Goal: Task Accomplishment & Management: Manage account settings

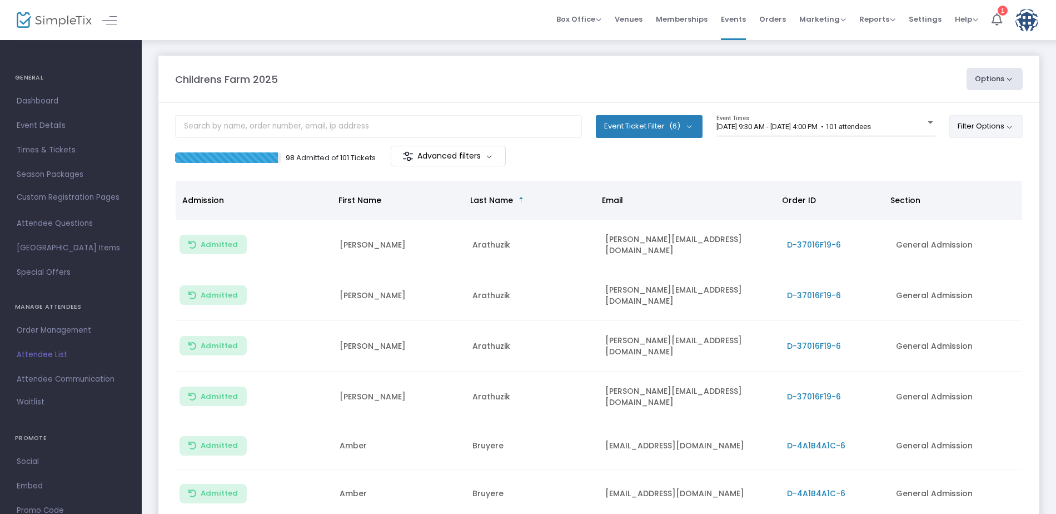
click at [970, 122] on button "Filter Options" at bounding box center [987, 126] width 74 height 22
click at [895, 82] on div "Childrens Farm 2025" at bounding box center [566, 79] width 792 height 15
click at [926, 121] on div at bounding box center [931, 122] width 10 height 8
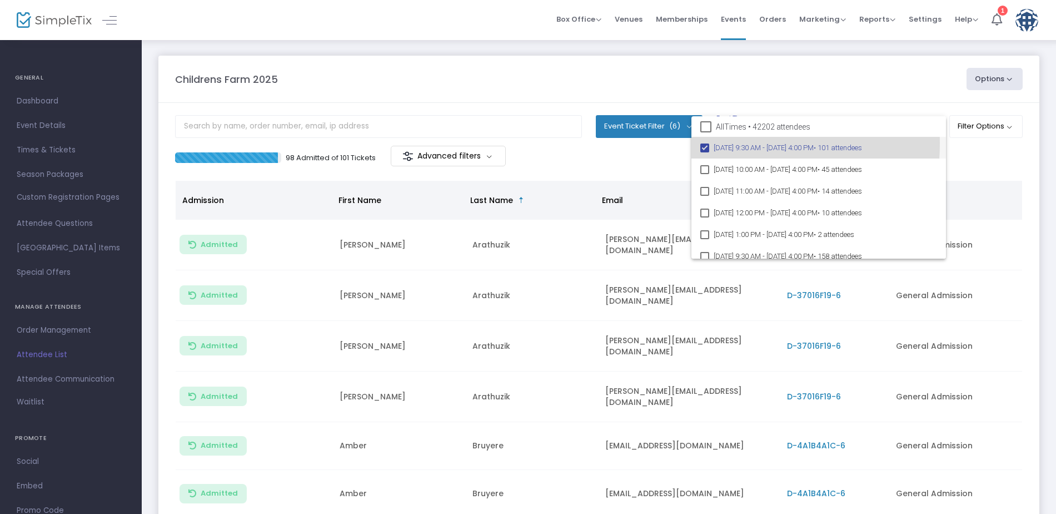
click at [708, 143] on mat-pseudo-checkbox at bounding box center [705, 147] width 9 height 9
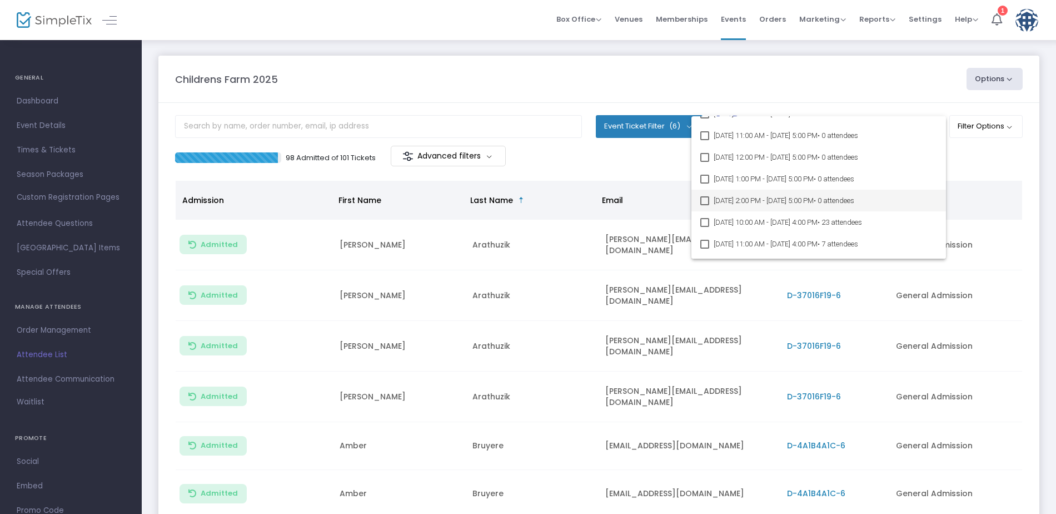
scroll to position [18194, 0]
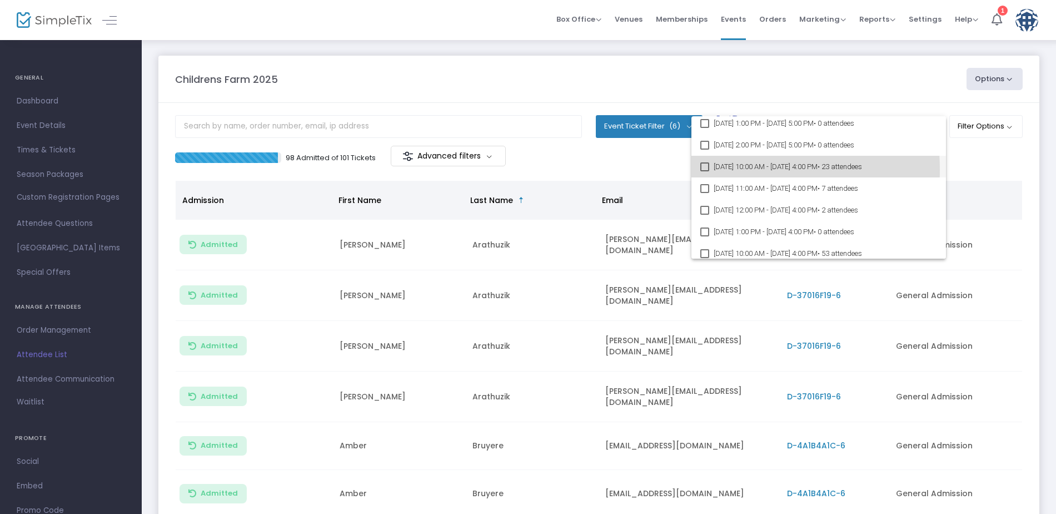
click at [706, 170] on mat-pseudo-checkbox at bounding box center [705, 166] width 9 height 9
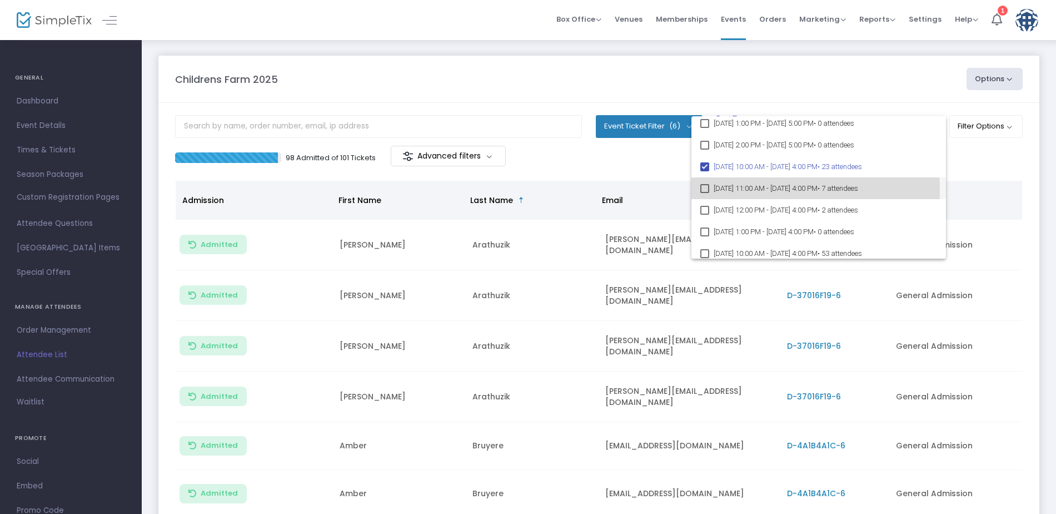
click at [707, 190] on mat-pseudo-checkbox at bounding box center [705, 188] width 9 height 9
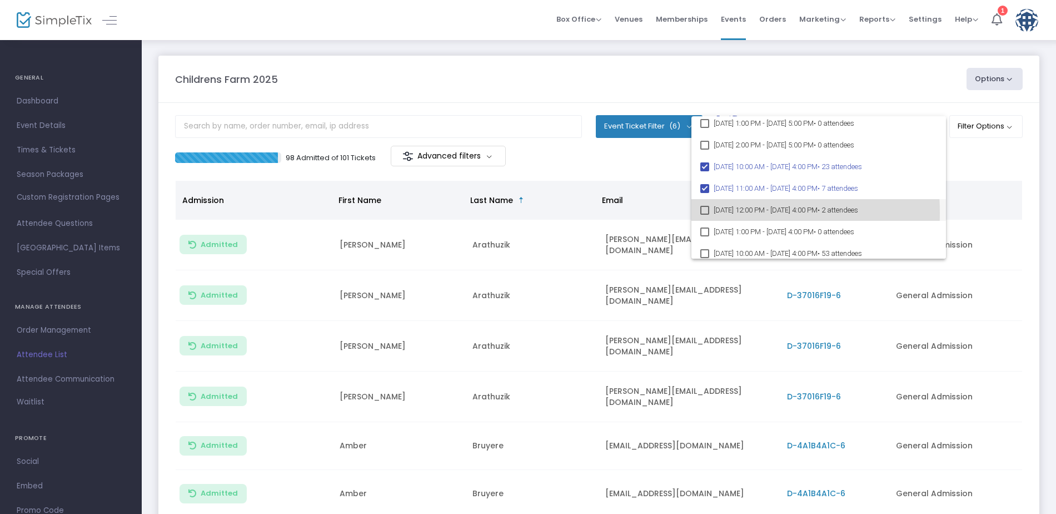
drag, startPoint x: 703, startPoint y: 212, endPoint x: 703, endPoint y: 228, distance: 15.6
click at [703, 213] on mat-pseudo-checkbox at bounding box center [705, 210] width 9 height 9
click at [704, 231] on mat-pseudo-checkbox at bounding box center [705, 231] width 9 height 9
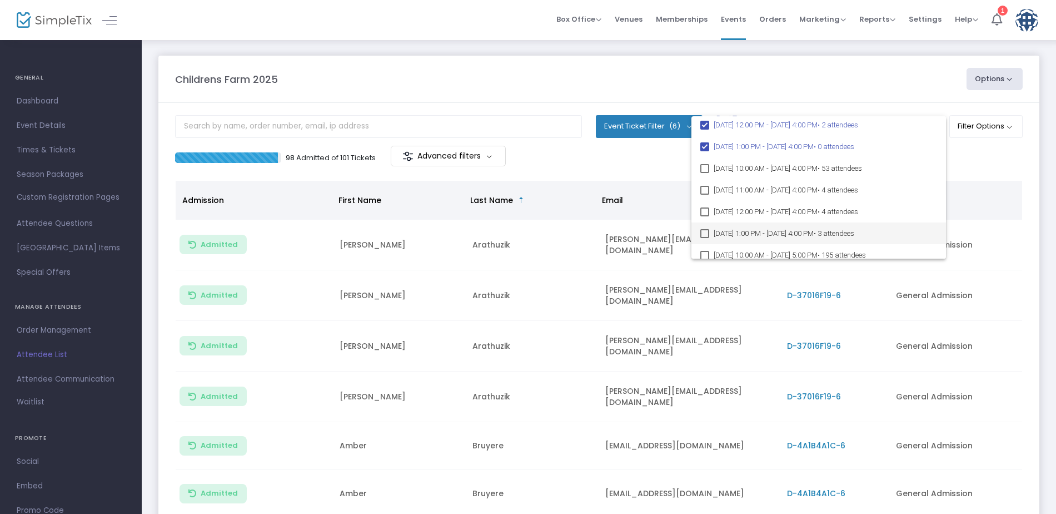
scroll to position [18305, 0]
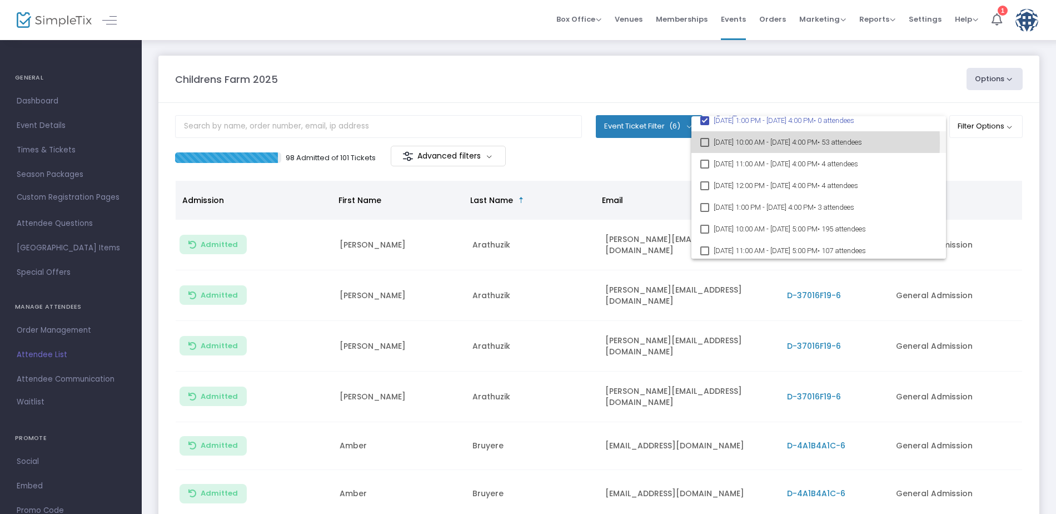
click at [704, 142] on mat-pseudo-checkbox at bounding box center [705, 142] width 9 height 9
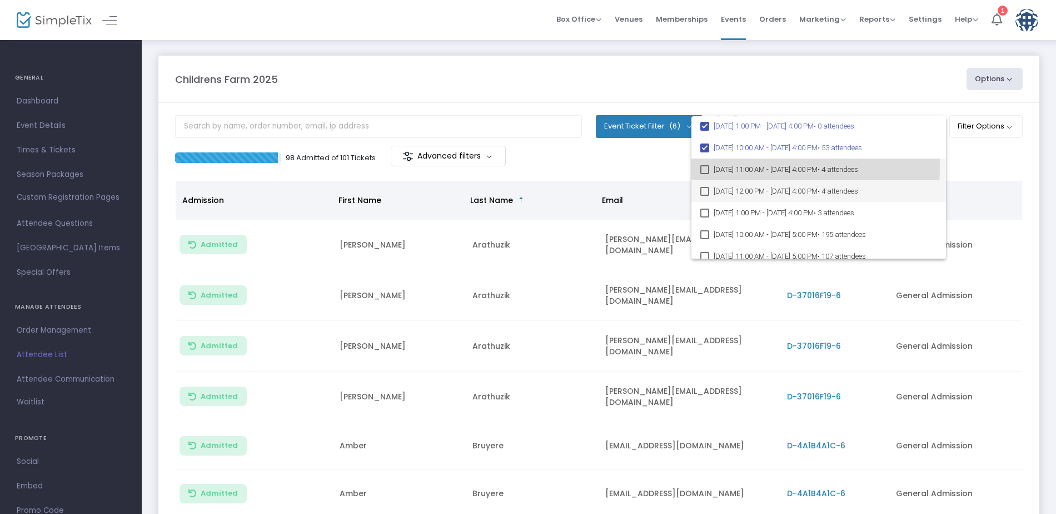
drag, startPoint x: 706, startPoint y: 167, endPoint x: 703, endPoint y: 182, distance: 15.3
click at [706, 171] on mat-pseudo-checkbox at bounding box center [705, 169] width 9 height 9
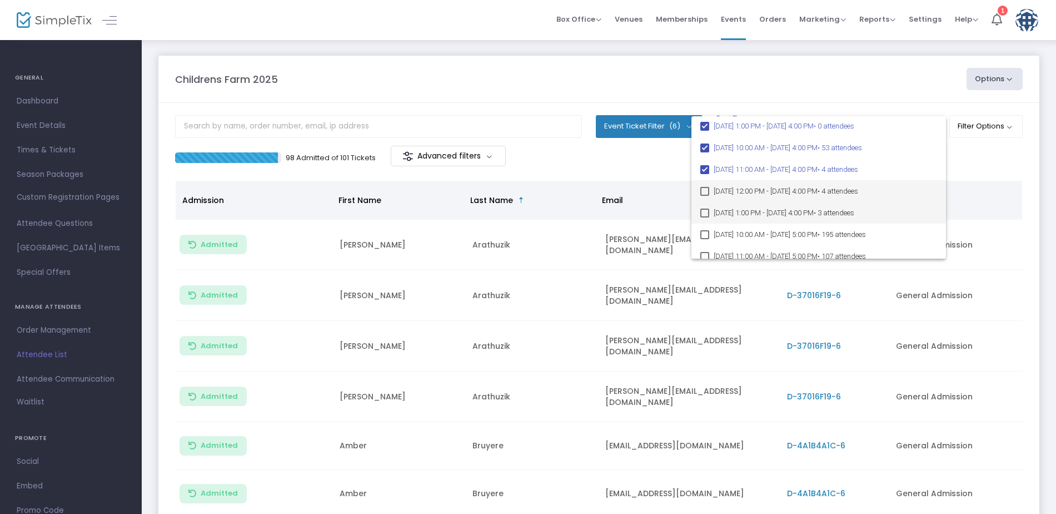
drag, startPoint x: 704, startPoint y: 192, endPoint x: 704, endPoint y: 203, distance: 11.7
click at [704, 194] on mat-pseudo-checkbox at bounding box center [705, 191] width 9 height 9
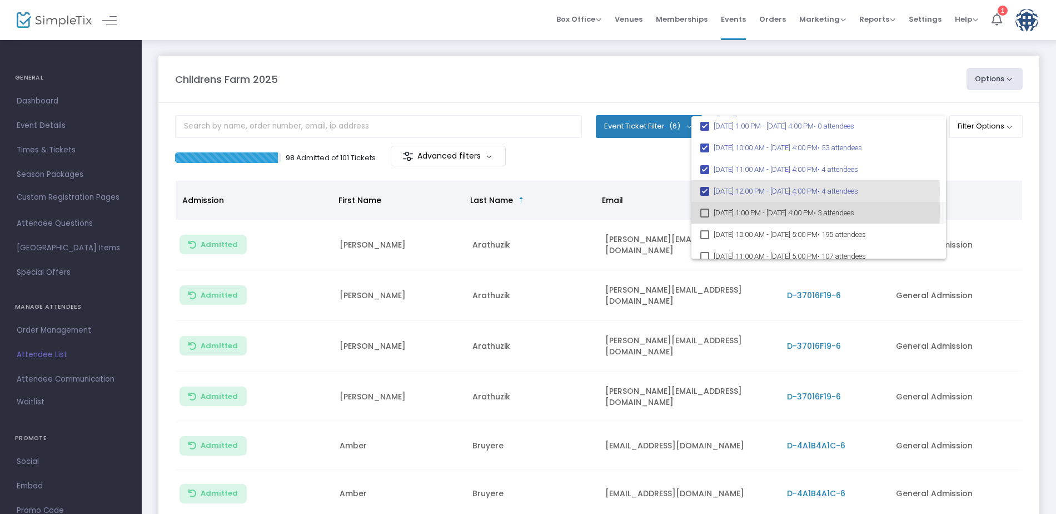
click at [704, 210] on mat-pseudo-checkbox at bounding box center [705, 212] width 9 height 9
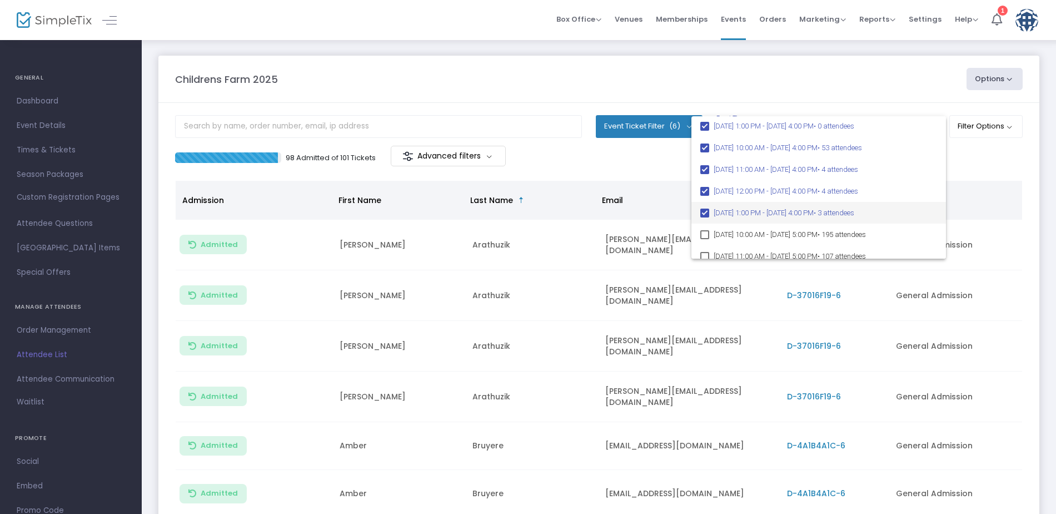
scroll to position [18355, 0]
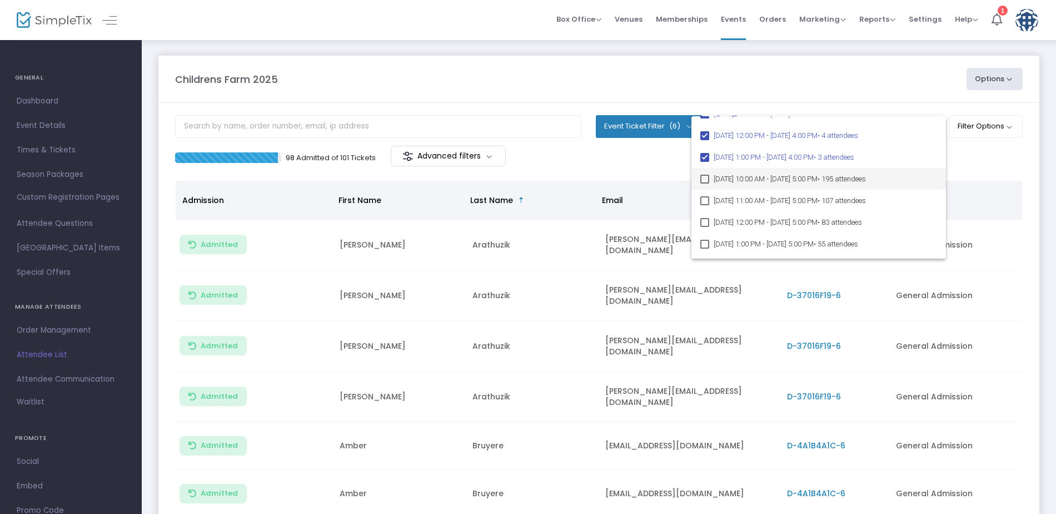
drag, startPoint x: 708, startPoint y: 180, endPoint x: 707, endPoint y: 192, distance: 11.7
click at [707, 180] on mat-pseudo-checkbox at bounding box center [705, 179] width 9 height 9
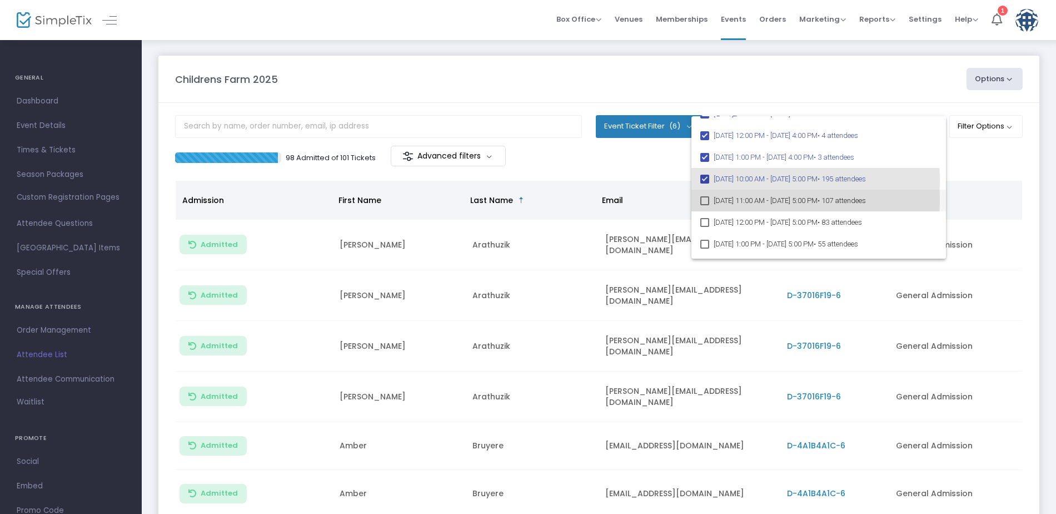
click at [709, 199] on mat-pseudo-checkbox at bounding box center [705, 200] width 9 height 9
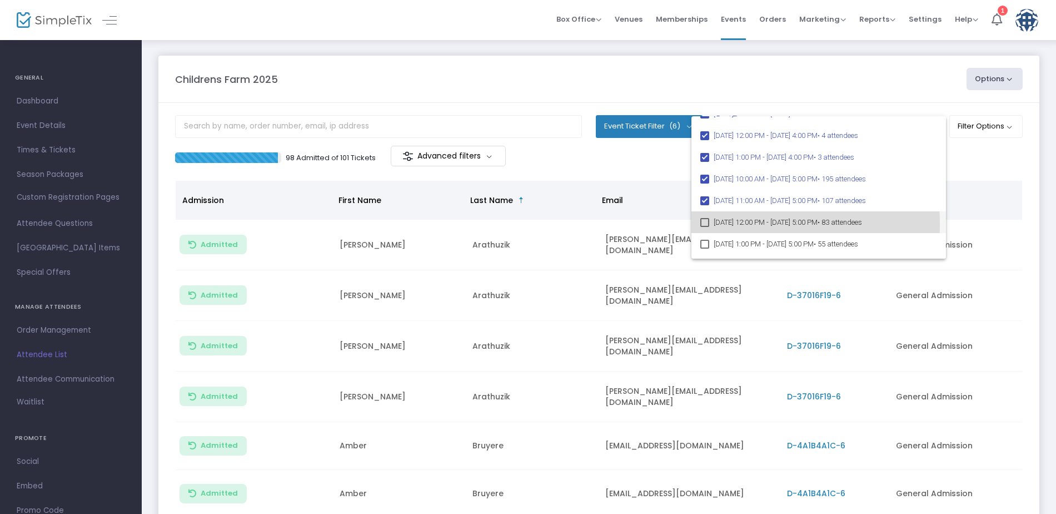
click at [709, 223] on mat-pseudo-checkbox at bounding box center [705, 222] width 9 height 9
click at [707, 243] on mat-pseudo-checkbox at bounding box center [705, 244] width 9 height 9
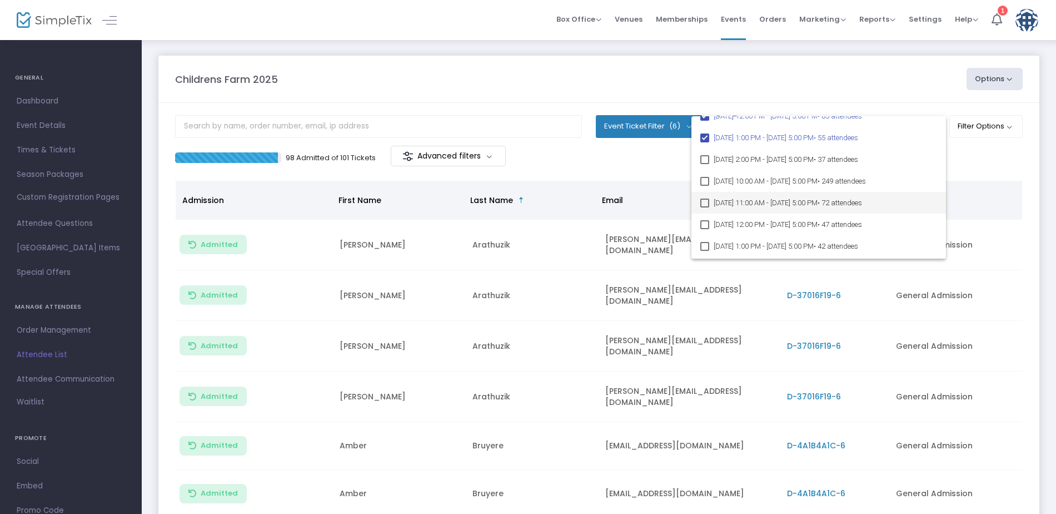
scroll to position [18467, 0]
click at [706, 157] on mat-pseudo-checkbox at bounding box center [705, 154] width 9 height 9
click at [707, 178] on mat-pseudo-checkbox at bounding box center [705, 176] width 9 height 9
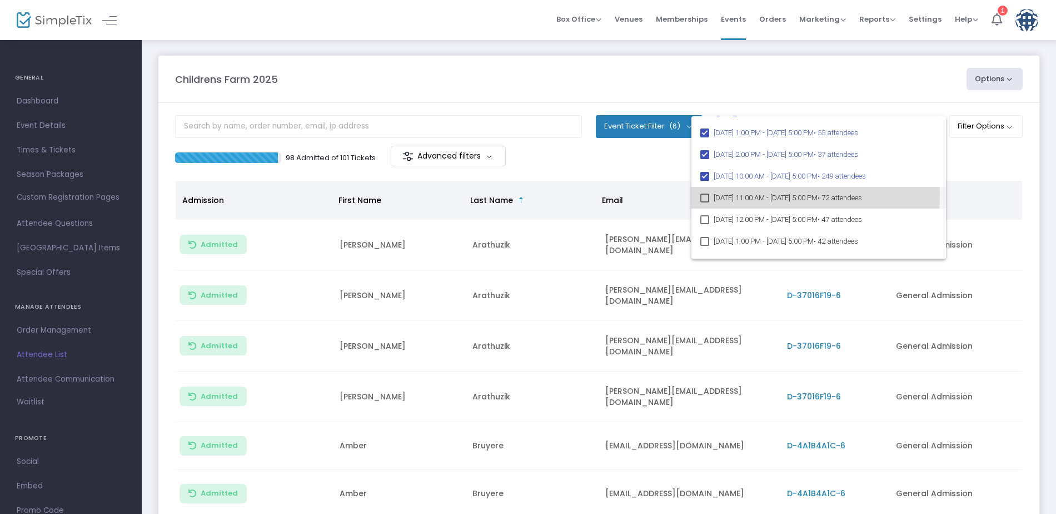
click at [704, 195] on mat-pseudo-checkbox at bounding box center [705, 197] width 9 height 9
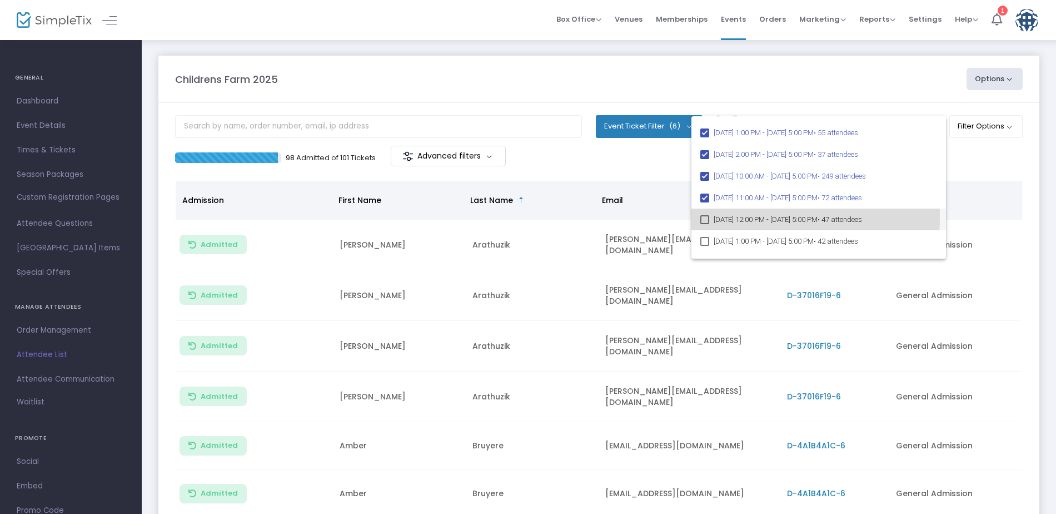
click at [704, 217] on mat-pseudo-checkbox at bounding box center [705, 219] width 9 height 9
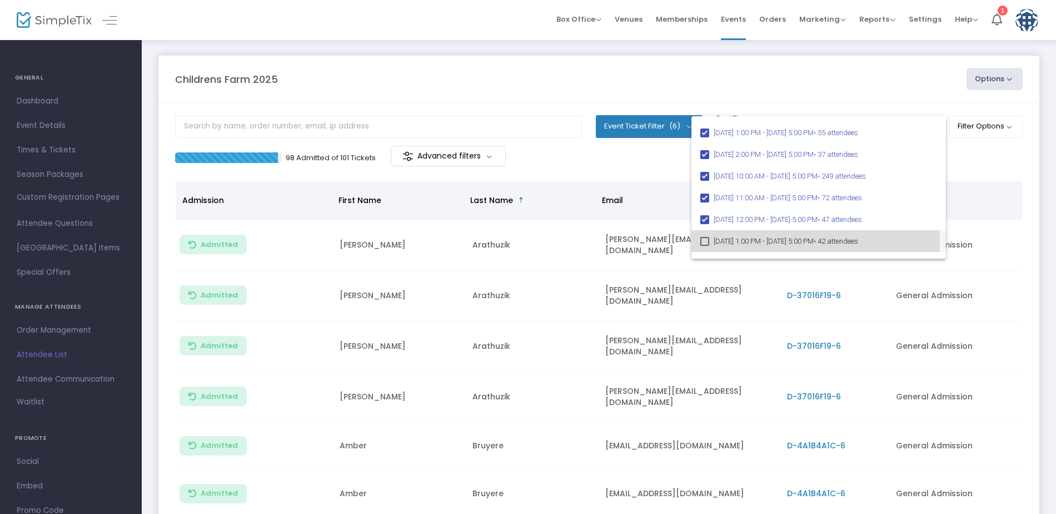
click at [703, 240] on mat-pseudo-checkbox at bounding box center [705, 241] width 9 height 9
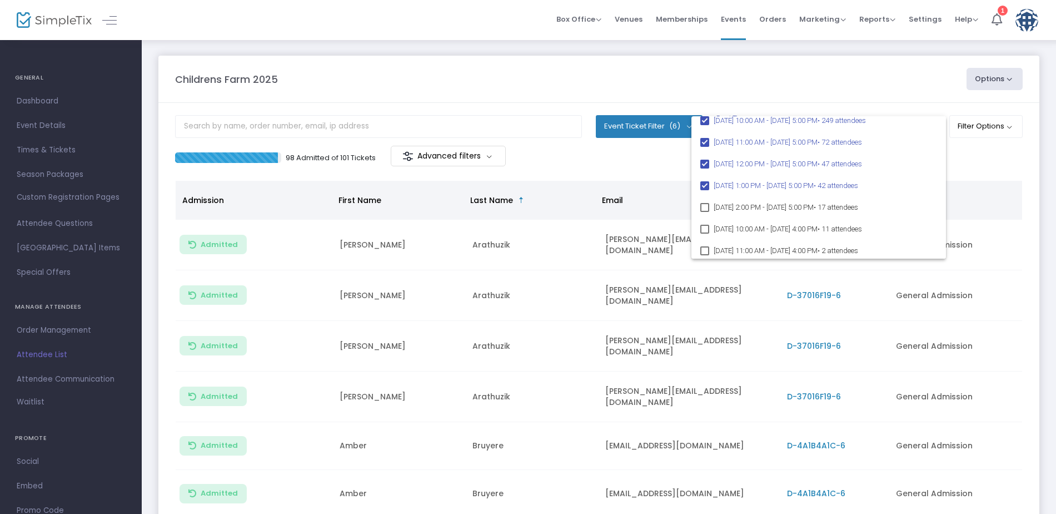
scroll to position [18578, 0]
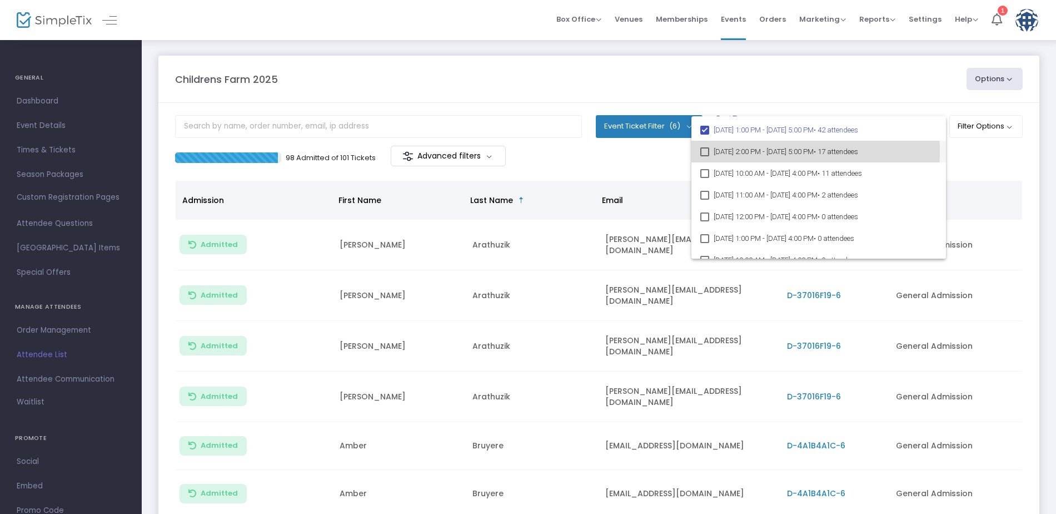
click at [707, 151] on mat-pseudo-checkbox at bounding box center [705, 151] width 9 height 9
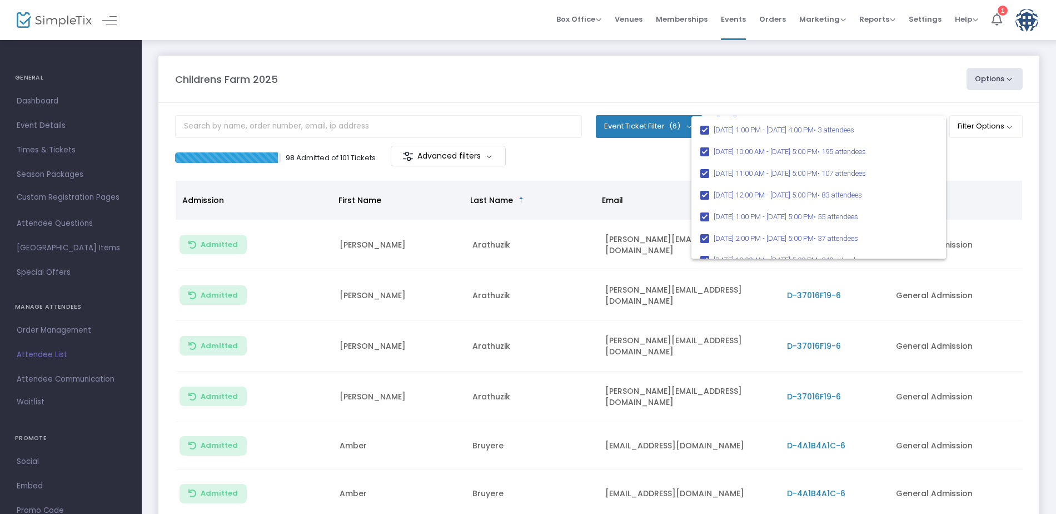
scroll to position [18355, 0]
